Goal: Transaction & Acquisition: Purchase product/service

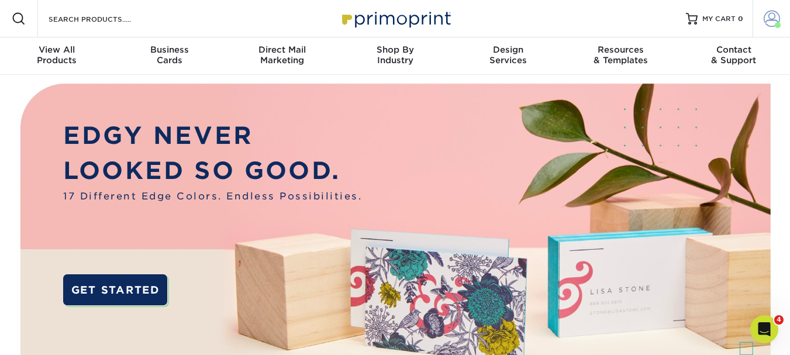
click at [771, 19] on span at bounding box center [771, 19] width 16 height 16
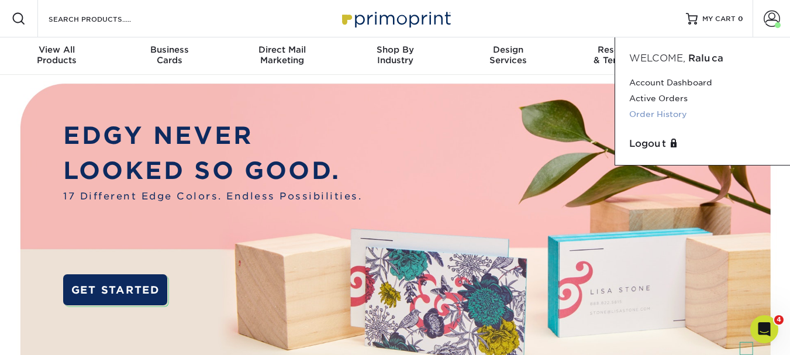
click at [644, 112] on link "Order History" at bounding box center [702, 114] width 147 height 16
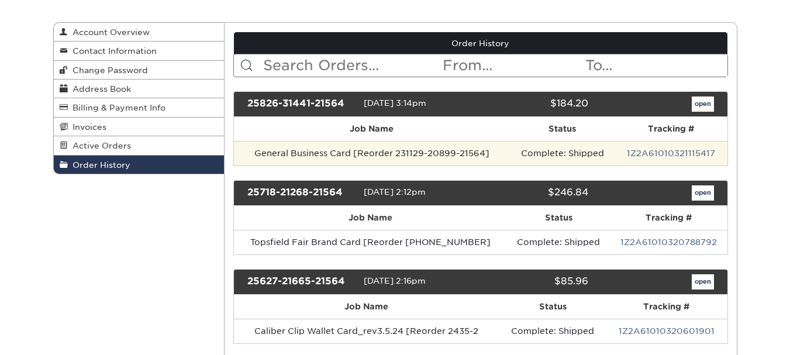
scroll to position [117, 0]
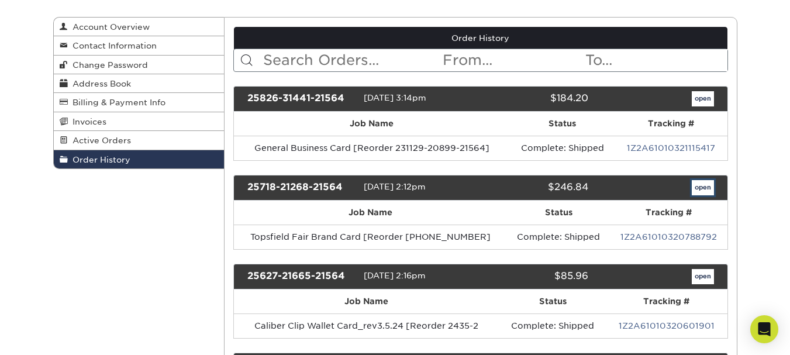
click at [698, 184] on link "open" at bounding box center [702, 187] width 22 height 15
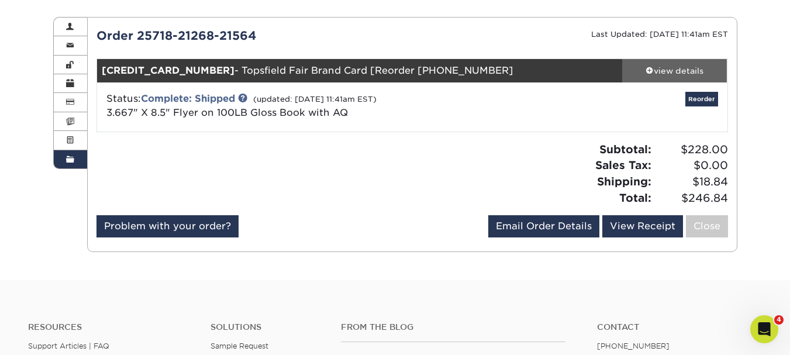
click at [676, 69] on div "view details" at bounding box center [674, 71] width 105 height 12
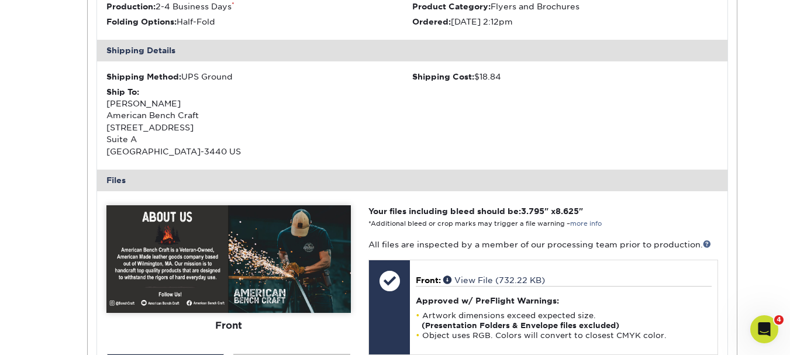
scroll to position [234, 0]
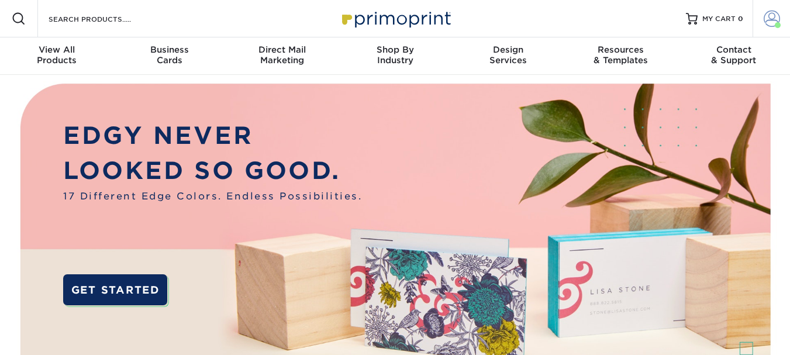
click at [769, 19] on span at bounding box center [771, 19] width 16 height 16
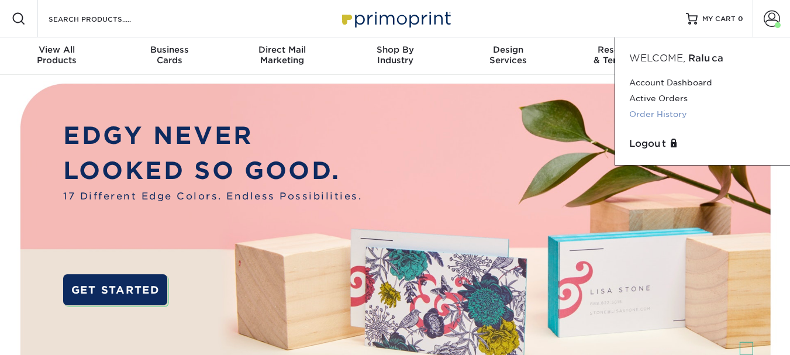
click at [653, 112] on link "Order History" at bounding box center [702, 114] width 147 height 16
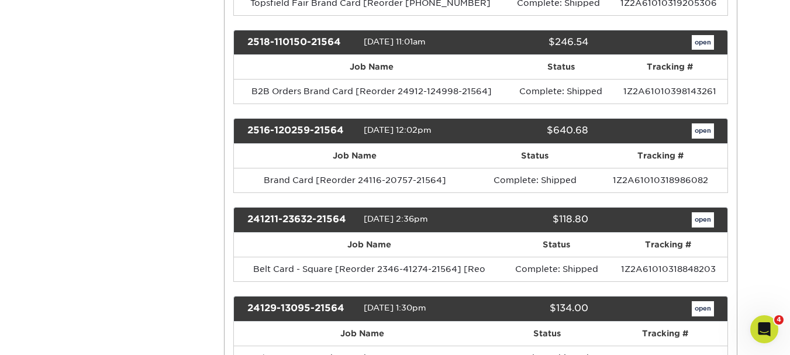
scroll to position [1110, 0]
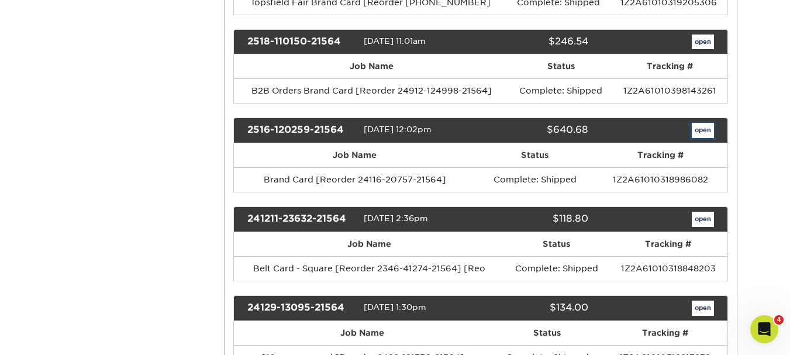
click at [702, 123] on link "open" at bounding box center [702, 130] width 22 height 15
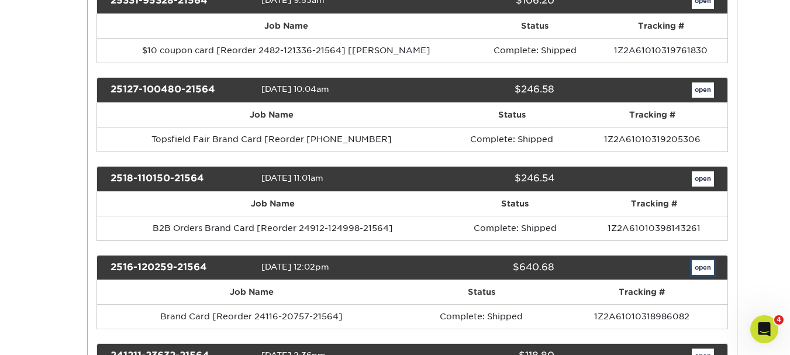
scroll to position [0, 0]
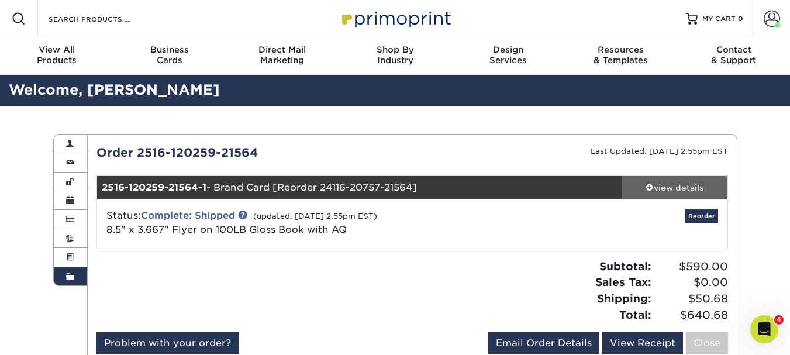
click at [670, 184] on div "view details" at bounding box center [674, 188] width 105 height 12
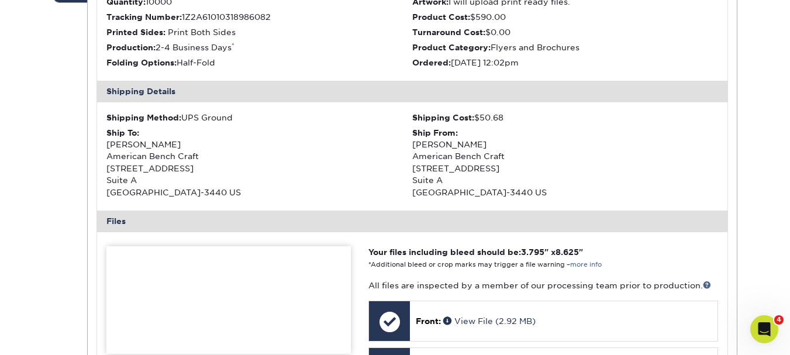
scroll to position [351, 0]
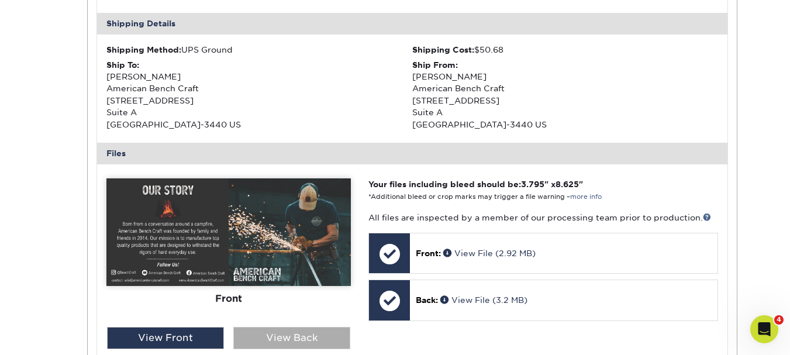
click at [286, 335] on div "View Back" at bounding box center [291, 338] width 117 height 22
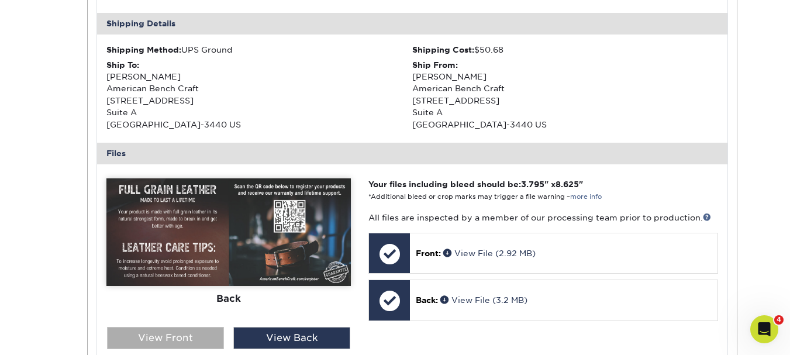
click at [133, 339] on div "View Front" at bounding box center [165, 338] width 117 height 22
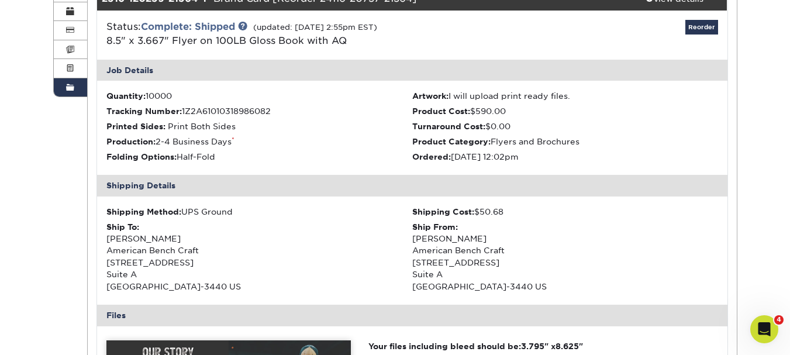
scroll to position [0, 0]
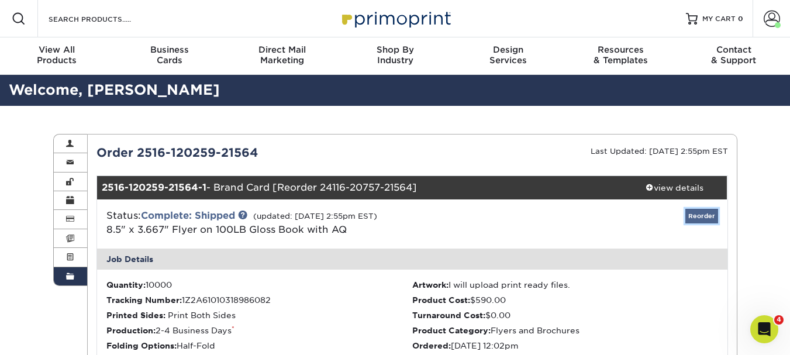
click at [698, 216] on link "Reorder" at bounding box center [701, 216] width 33 height 15
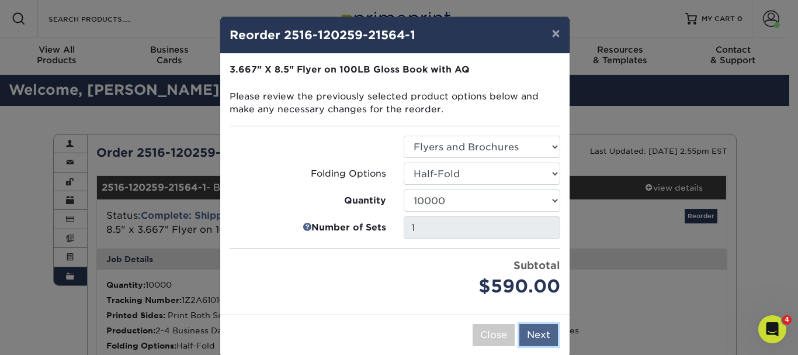
click at [535, 334] on button "Next" at bounding box center [539, 335] width 39 height 22
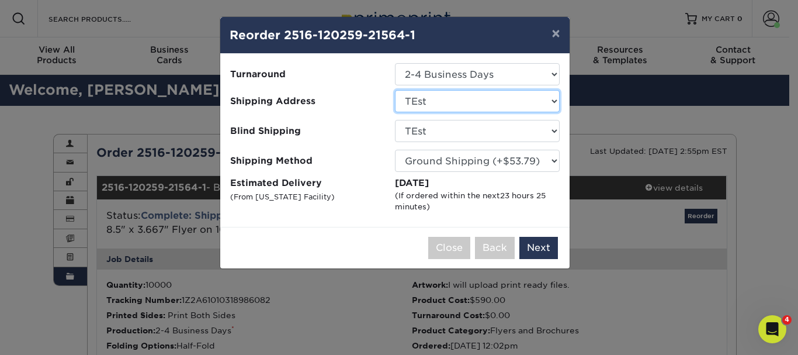
click at [552, 102] on select "Select One ABC Shop TEst" at bounding box center [477, 101] width 165 height 22
select select "133646"
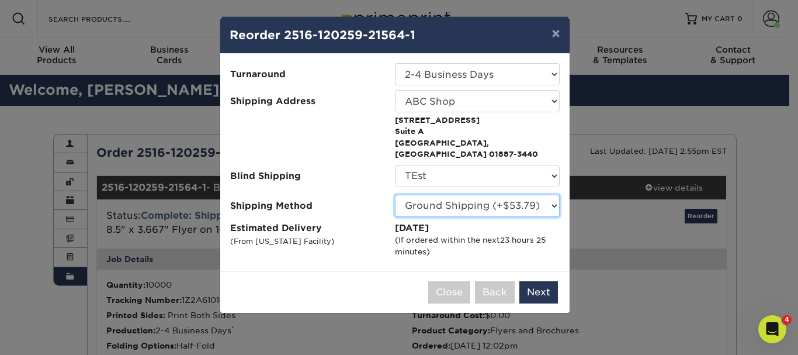
click at [549, 195] on select "Please Select Ground Shipping (+$53.79) 3 Day Shipping Service (+$89.81) 2 Day …" at bounding box center [477, 206] width 165 height 22
click at [544, 137] on p "845 Woburn St Suite A Wilmington, MA 01887-3440" at bounding box center [477, 138] width 165 height 46
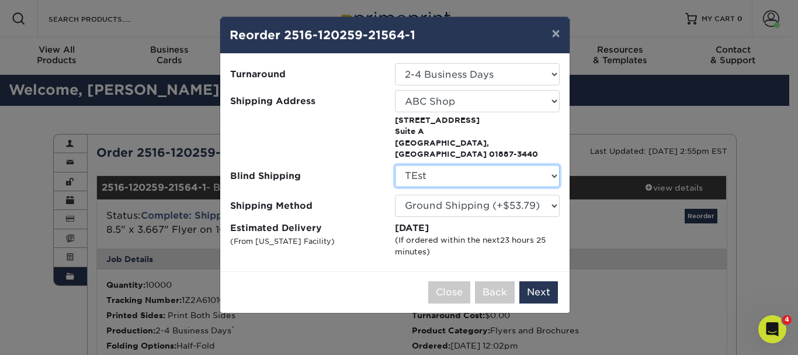
click at [442, 165] on select "No Blind Shipping ABC Shop TEst" at bounding box center [477, 176] width 165 height 22
select select "-1"
click at [395, 165] on select "No Blind Shipping ABC Shop TEst" at bounding box center [477, 176] width 165 height 22
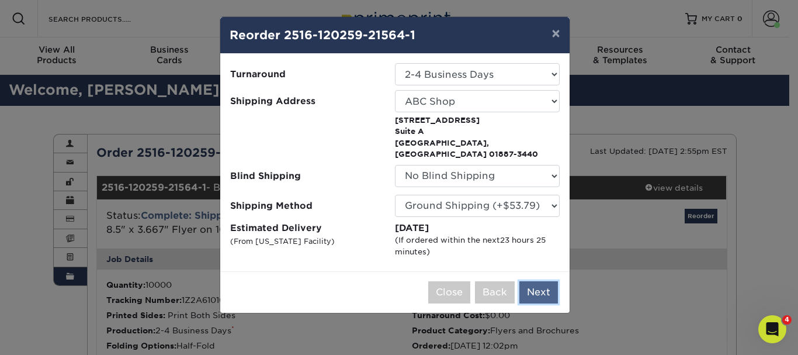
click at [539, 281] on button "Next" at bounding box center [539, 292] width 39 height 22
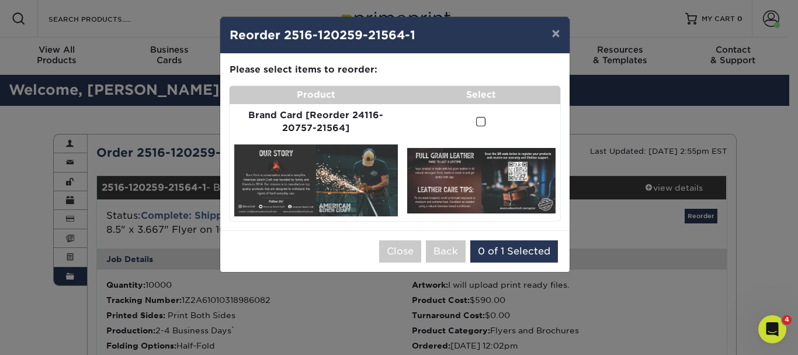
click at [480, 120] on span at bounding box center [481, 121] width 10 height 11
click at [0, 0] on input "checkbox" at bounding box center [0, 0] width 0 height 0
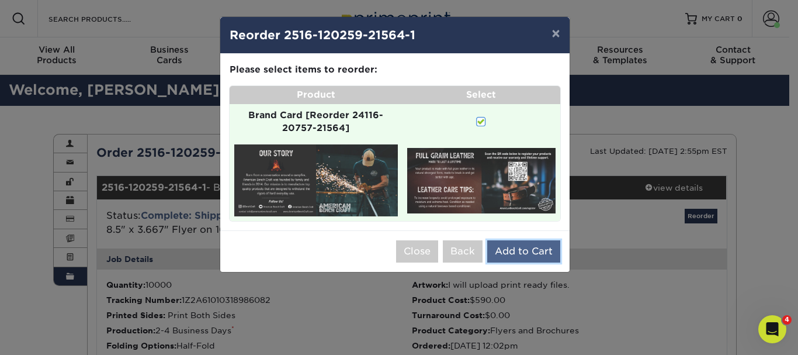
click at [530, 252] on button "Add to Cart" at bounding box center [523, 251] width 73 height 22
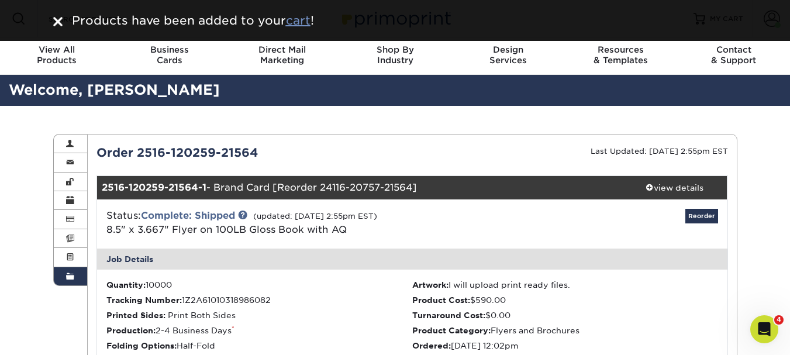
click at [298, 20] on u "cart" at bounding box center [298, 20] width 25 height 14
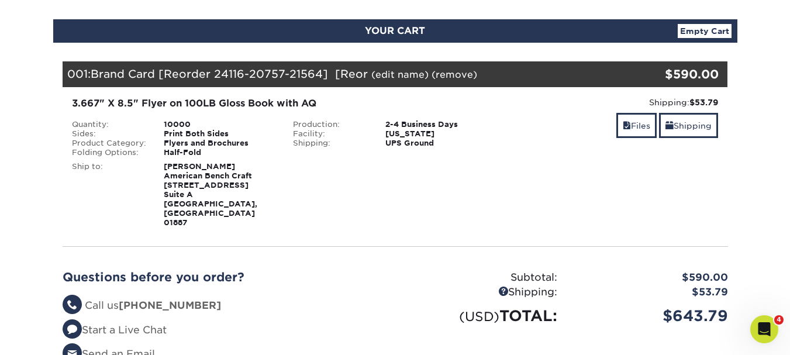
scroll to position [117, 0]
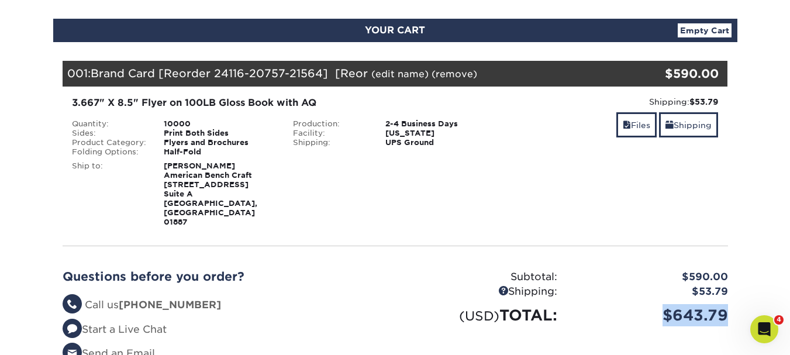
drag, startPoint x: 731, startPoint y: 299, endPoint x: 667, endPoint y: 306, distance: 64.1
click at [667, 306] on div "$643.79" at bounding box center [651, 315] width 171 height 22
copy div "$643.79"
click at [411, 217] on div "3.667" X 8.5" Flyer on 100LB Gloss Book with AQ Quantity: 10000 Sides: Print Bo…" at bounding box center [395, 161] width 683 height 150
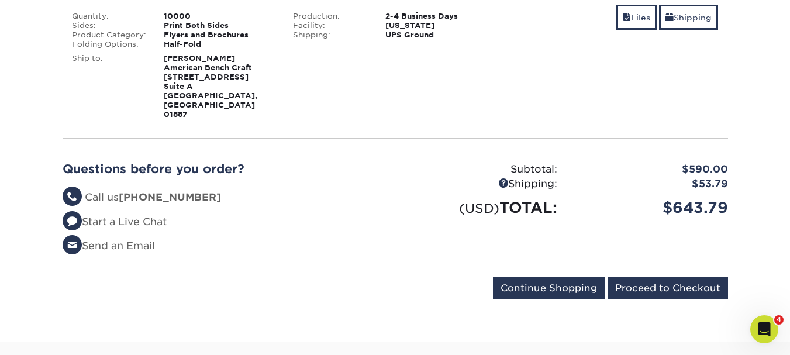
scroll to position [234, 0]
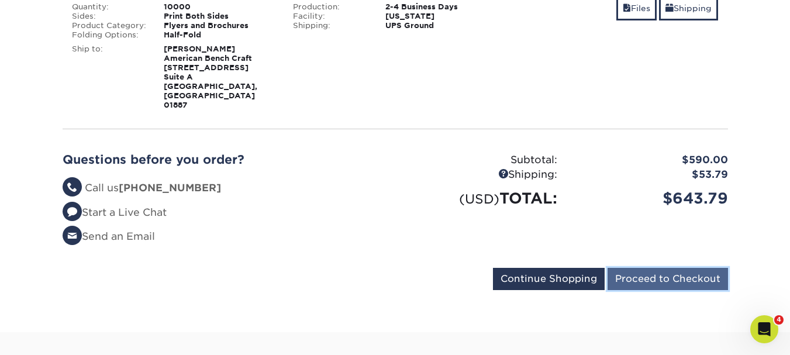
click at [656, 268] on input "Proceed to Checkout" at bounding box center [667, 279] width 120 height 22
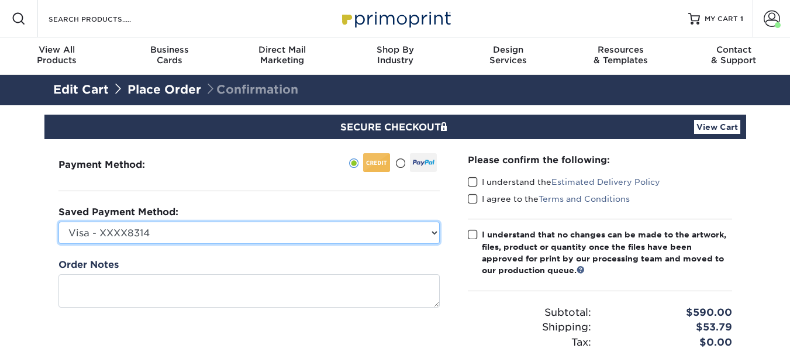
click at [434, 232] on select "Visa - XXXX8314 Visa - XXXX3146 Visa - XXXX9840 Visa - XXXX8013 Visa - XXXX8013…" at bounding box center [248, 232] width 381 height 22
select select "73837"
click at [58, 221] on select "Visa - XXXX8314 Visa - XXXX3146 Visa - XXXX9840 Visa - XXXX8013 Visa - XXXX8013…" at bounding box center [248, 232] width 381 height 22
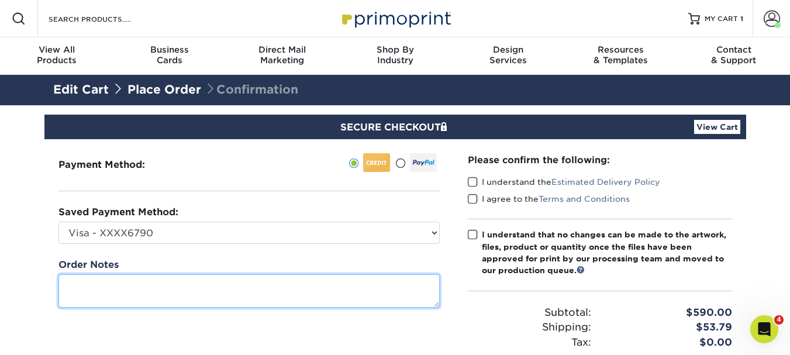
paste textarea "RG-SP-090825-03"
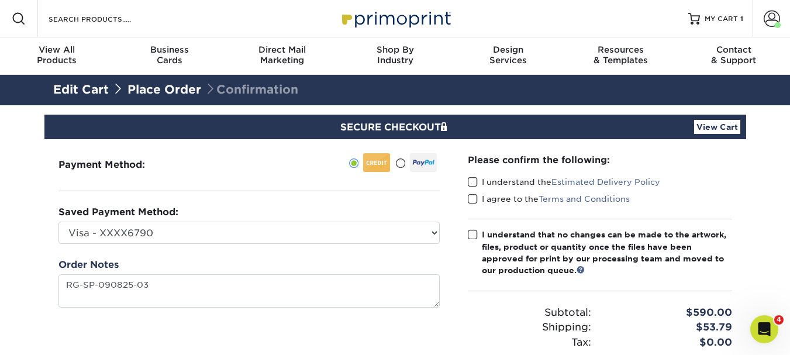
type textarea "RGSP09082503"
click at [29, 243] on section "SECURE CHECKOUT View Cart Payment Method: Saved Payment Method:" at bounding box center [395, 291] width 790 height 373
click at [469, 181] on span at bounding box center [473, 181] width 10 height 11
click at [0, 0] on input "I understand the Estimated Delivery Policy" at bounding box center [0, 0] width 0 height 0
click at [475, 196] on span at bounding box center [473, 198] width 10 height 11
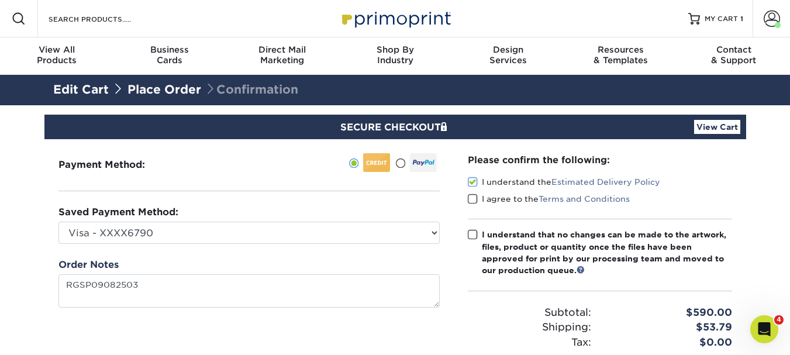
click at [0, 0] on input "I agree to the Terms and Conditions" at bounding box center [0, 0] width 0 height 0
click at [476, 231] on span at bounding box center [473, 234] width 10 height 11
click at [0, 0] on input "I understand that no changes can be made to the artwork, files, product or quan…" at bounding box center [0, 0] width 0 height 0
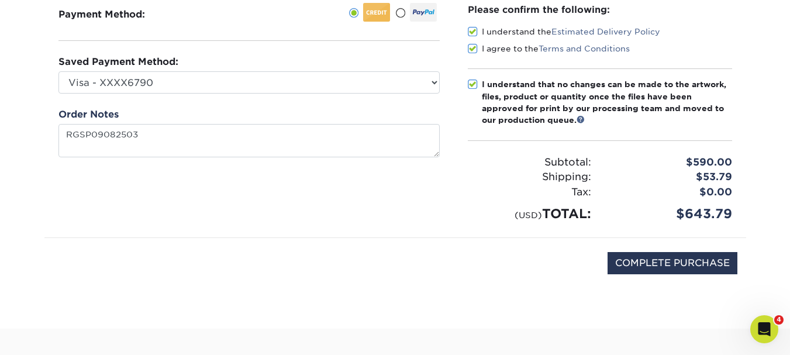
scroll to position [175, 0]
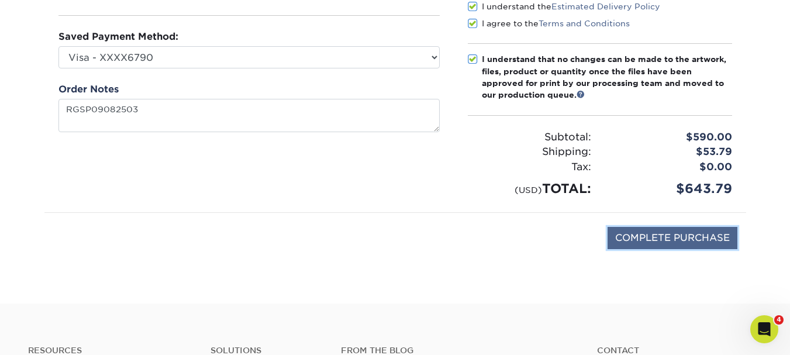
click at [679, 241] on input "COMPLETE PURCHASE" at bounding box center [672, 238] width 130 height 22
type input "PROCESSING, PLEASE WAIT..."
